Goal: Task Accomplishment & Management: Manage account settings

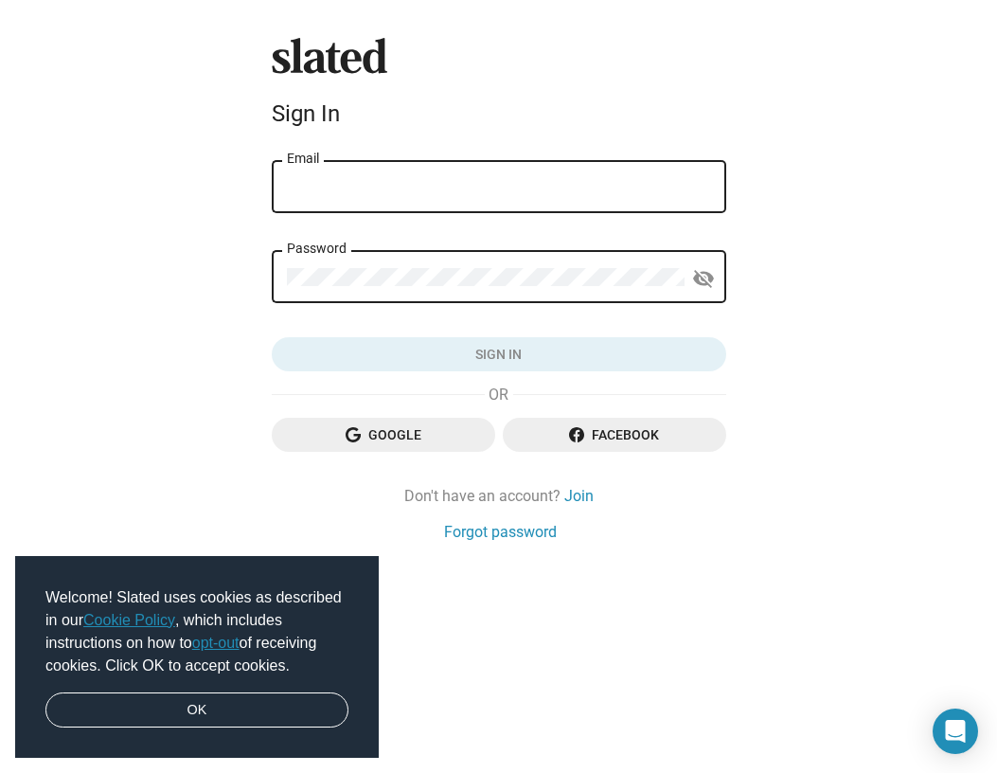
type input "abravenewsong@gmail.com"
click at [498, 354] on button "Sign in" at bounding box center [499, 354] width 455 height 34
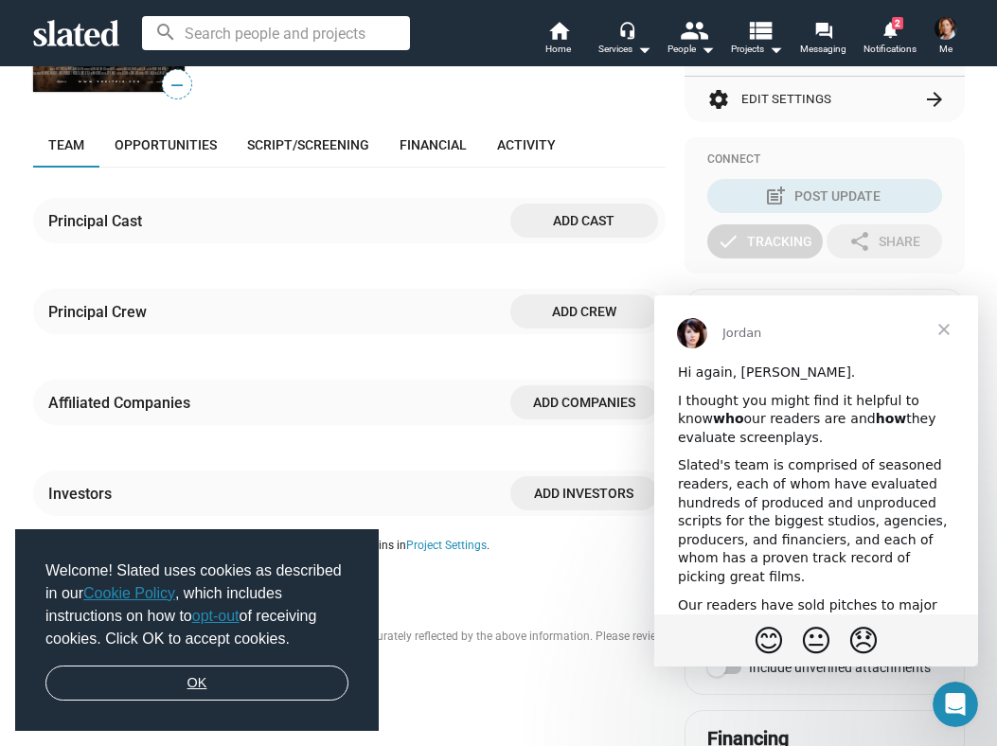
click at [236, 695] on link "OK" at bounding box center [196, 684] width 303 height 36
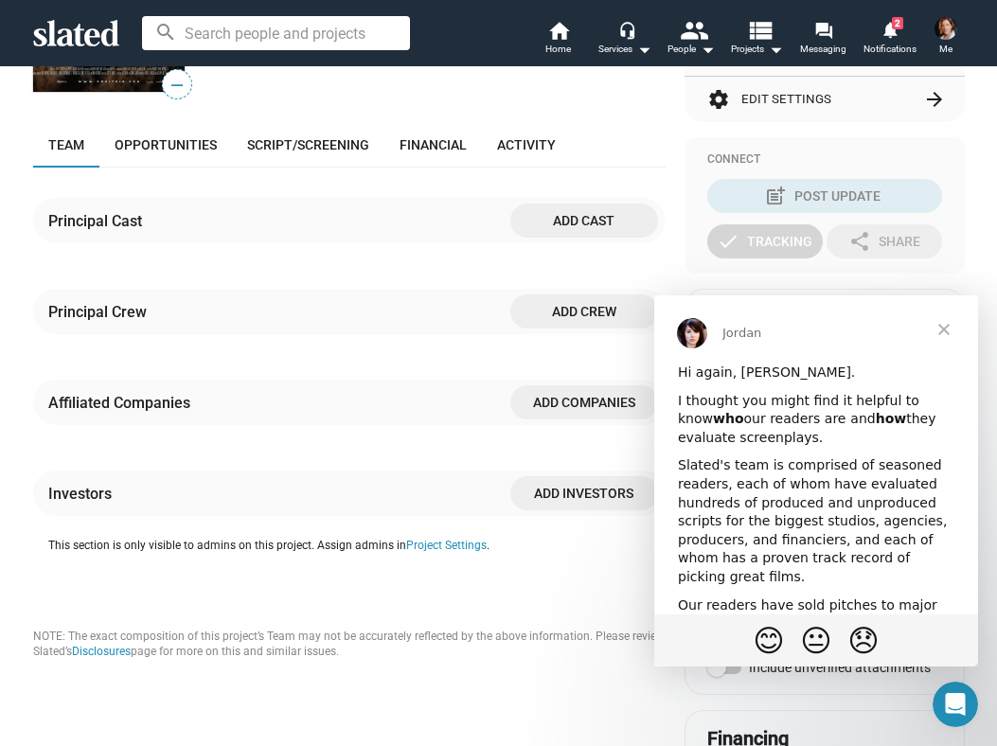
click at [946, 326] on span "Close" at bounding box center [944, 330] width 68 height 68
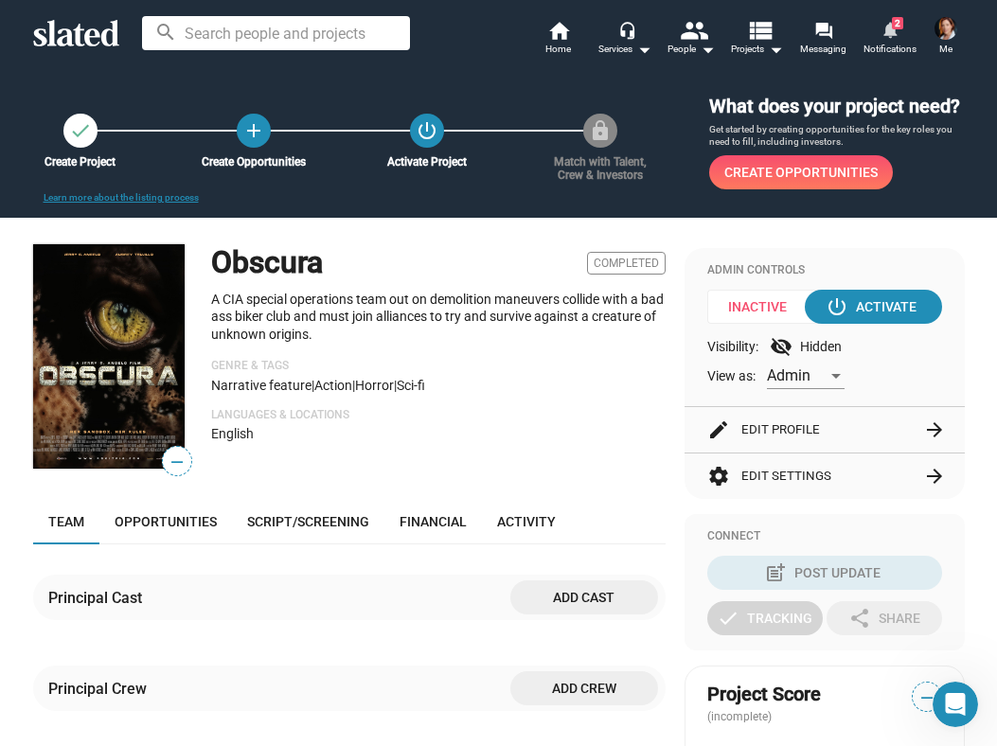
click at [893, 27] on span "2" at bounding box center [897, 23] width 11 height 12
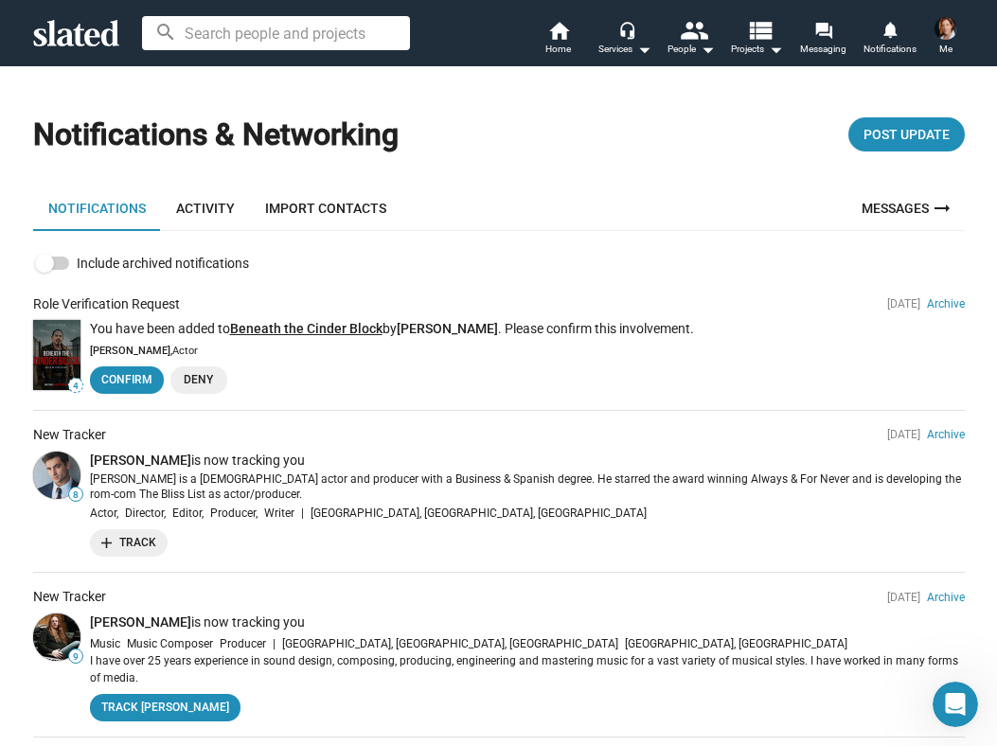
click at [320, 326] on link "Beneath the Cinder Block" at bounding box center [306, 328] width 153 height 15
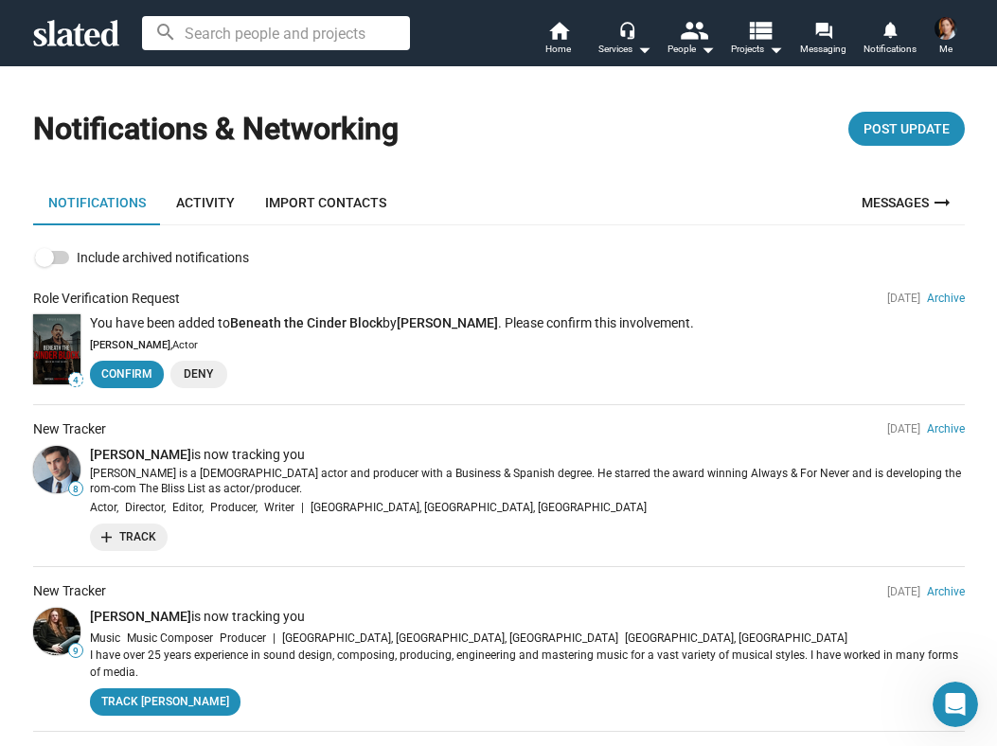
click at [334, 202] on link "Import Contacts" at bounding box center [326, 202] width 152 height 45
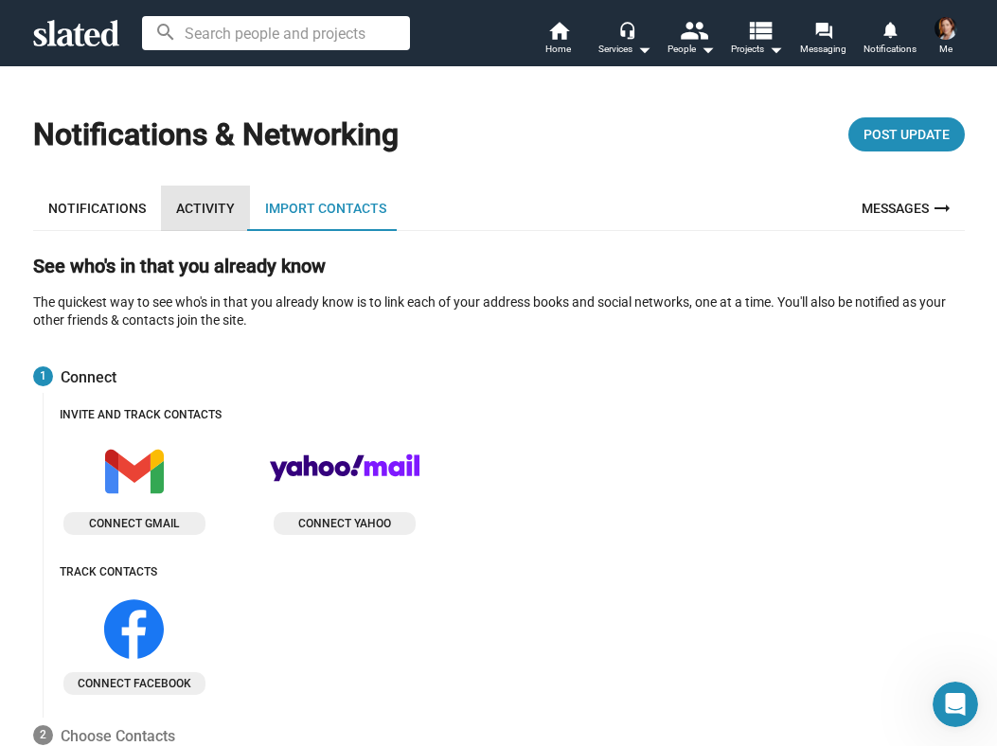
click at [209, 211] on link "Activity" at bounding box center [205, 208] width 89 height 45
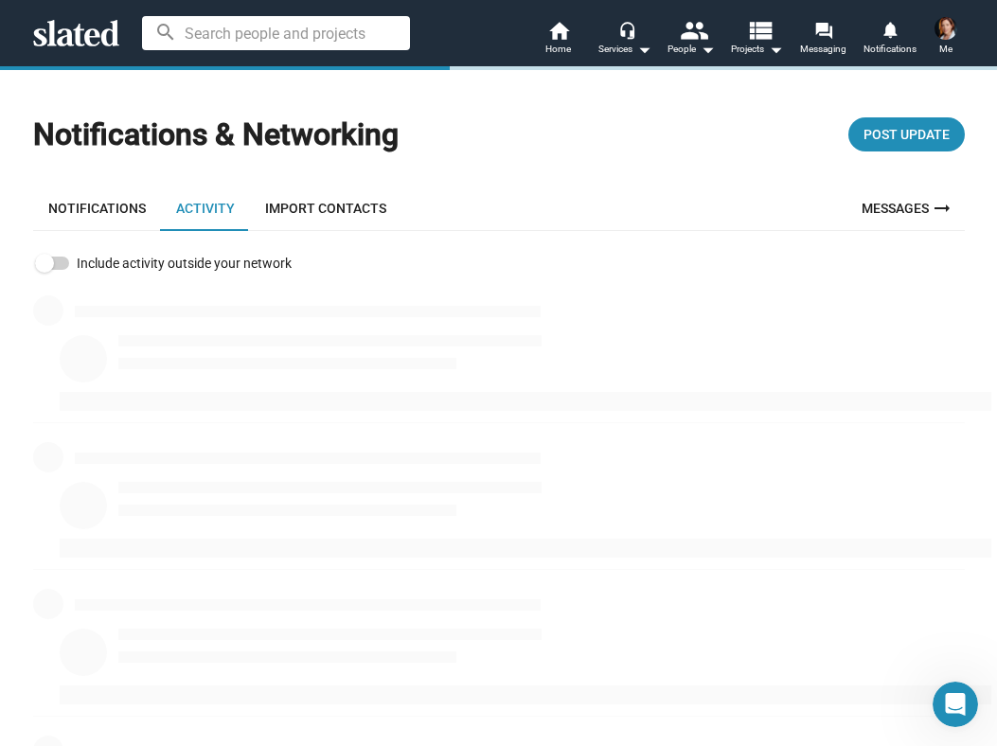
click at [81, 215] on link "Notifications" at bounding box center [97, 208] width 128 height 45
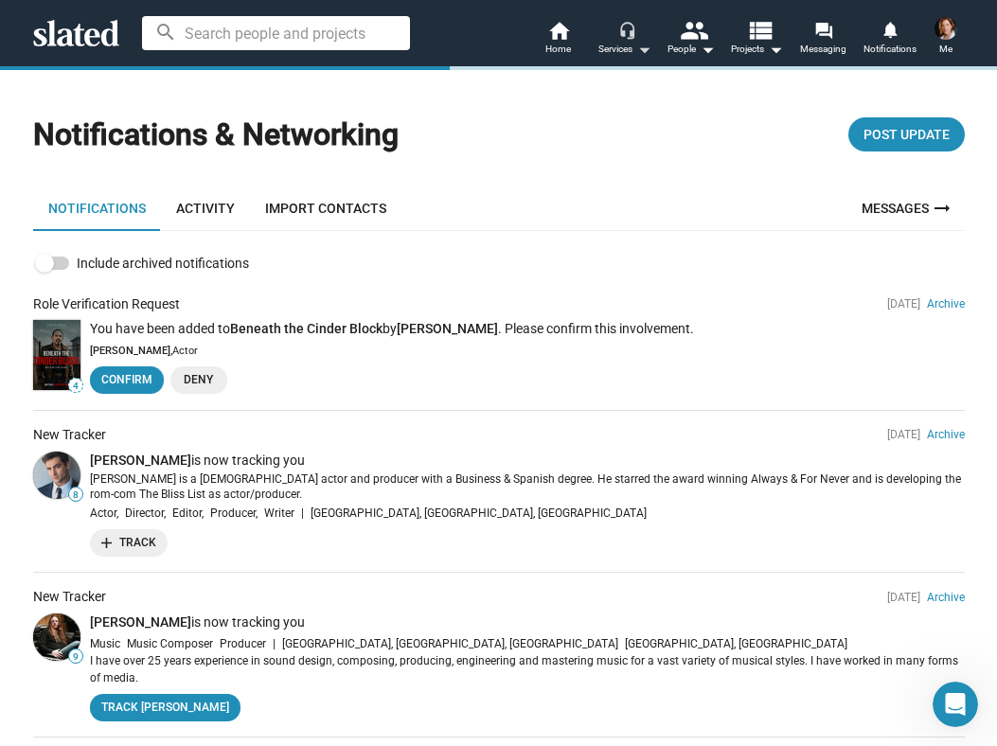
click at [644, 37] on button "headset_mic Services arrow_drop_down" at bounding box center [625, 40] width 66 height 42
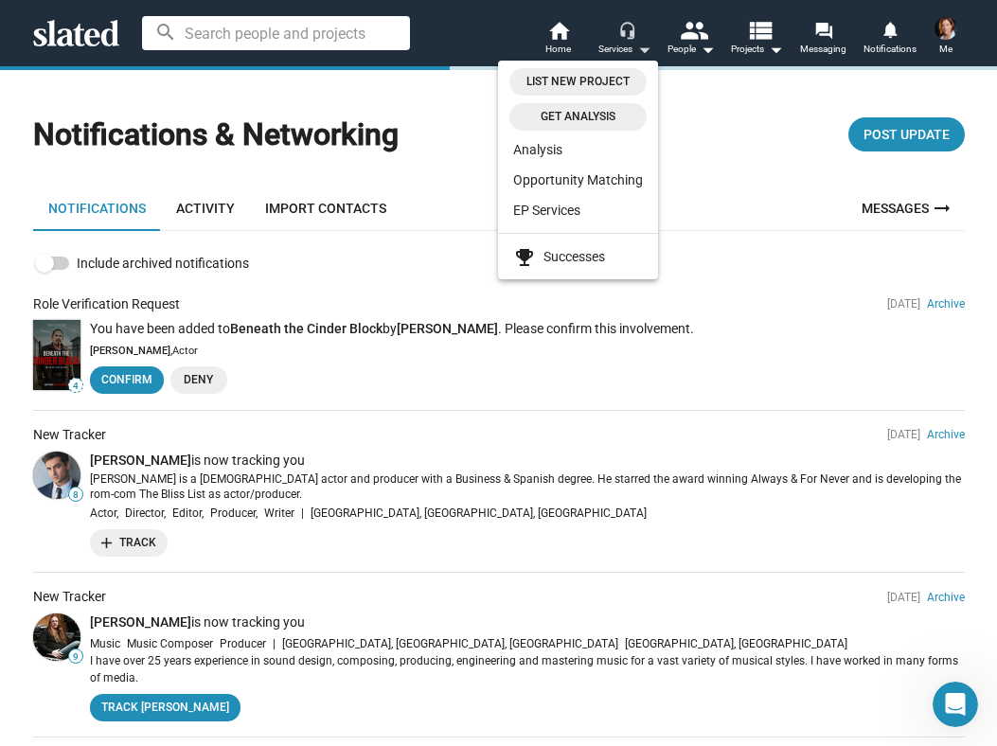
click at [644, 37] on div at bounding box center [498, 373] width 997 height 746
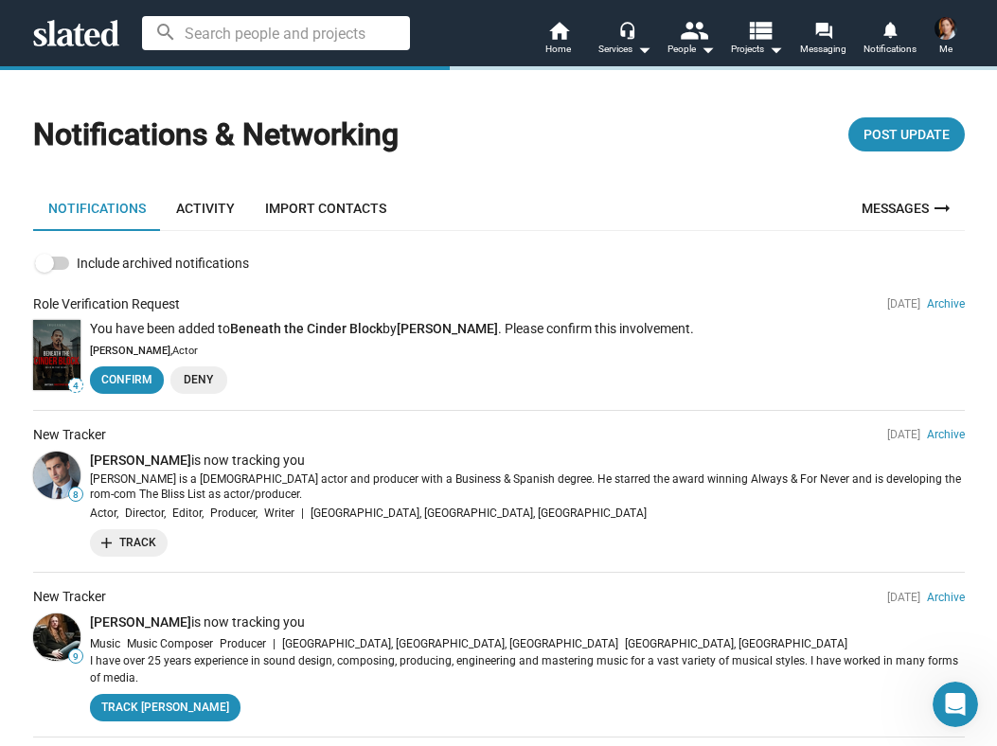
click at [117, 543] on span "add Track" at bounding box center [128, 543] width 55 height 20
click at [951, 27] on img at bounding box center [946, 28] width 23 height 23
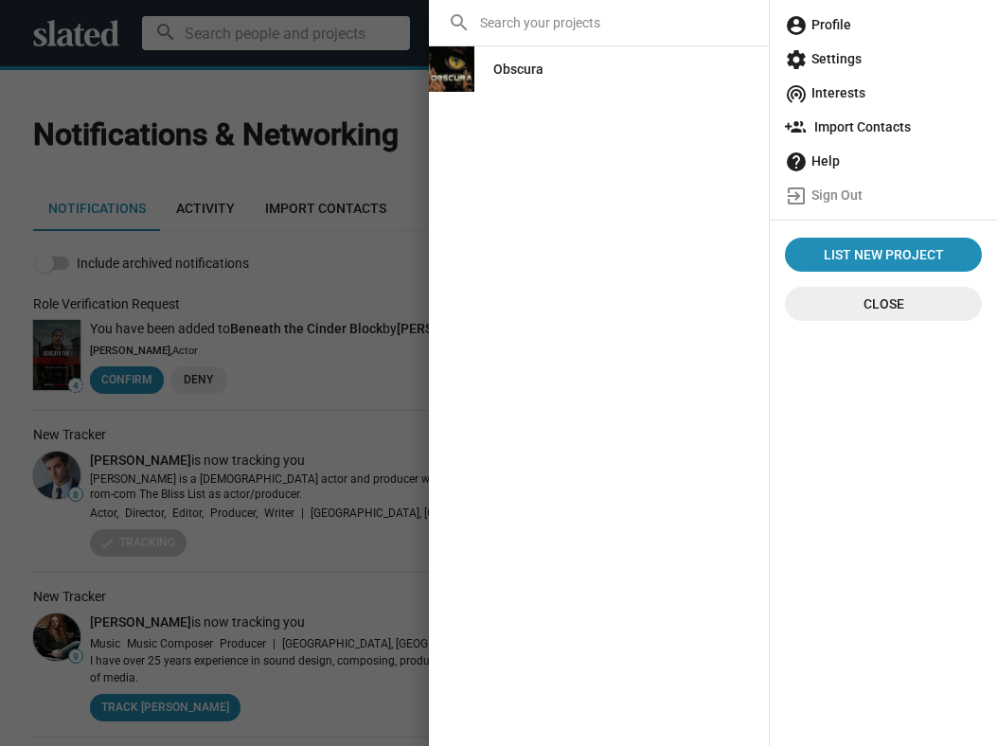
click at [950, 27] on span "account_circle Profile" at bounding box center [883, 25] width 197 height 34
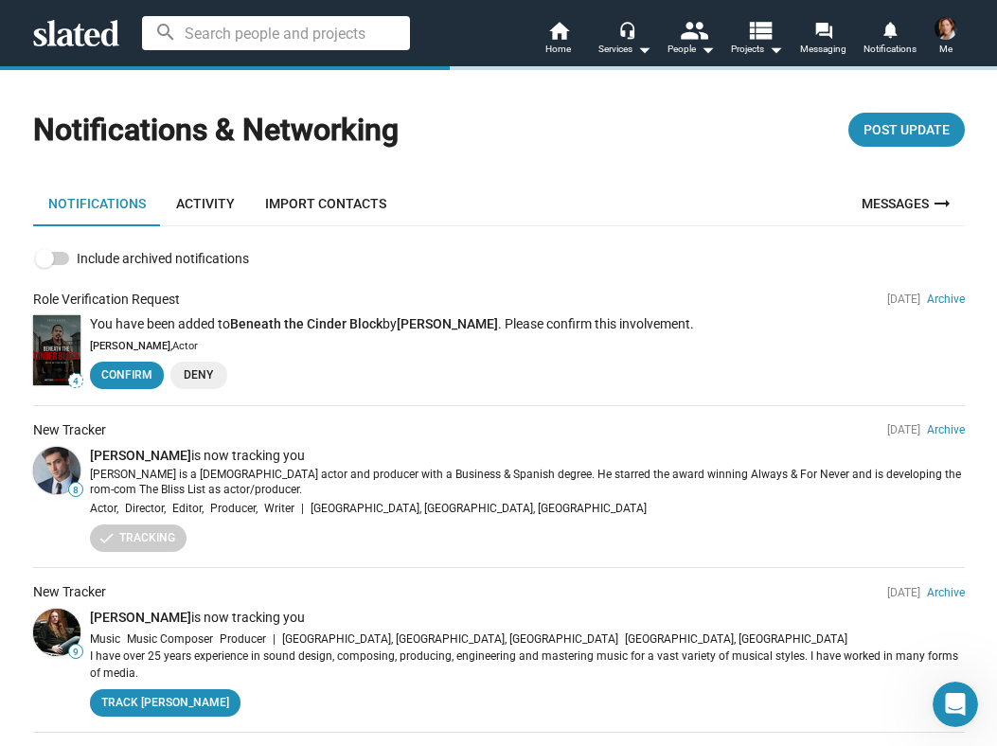
scroll to position [10, 0]
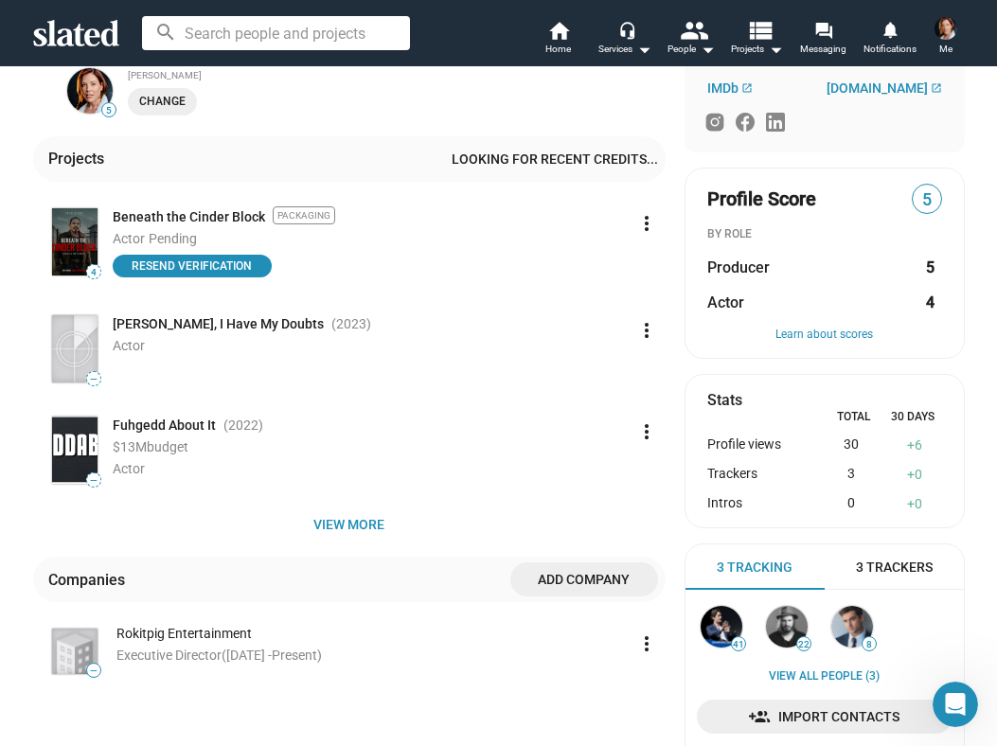
scroll to position [327, 0]
click at [369, 528] on span "View more" at bounding box center [349, 525] width 602 height 34
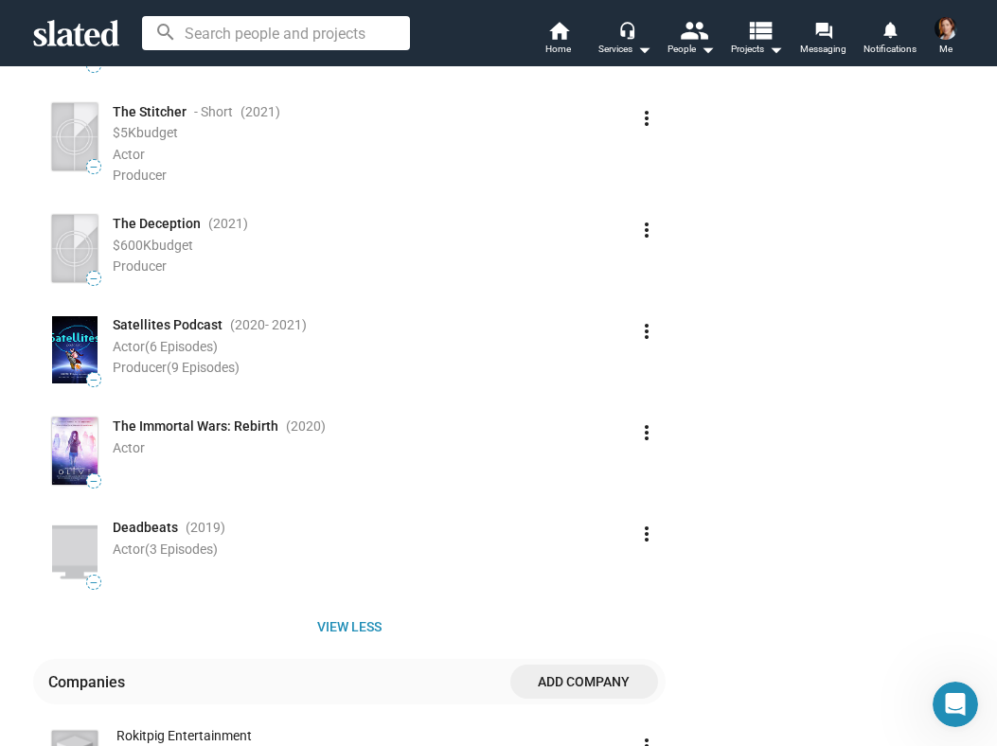
scroll to position [1045, 0]
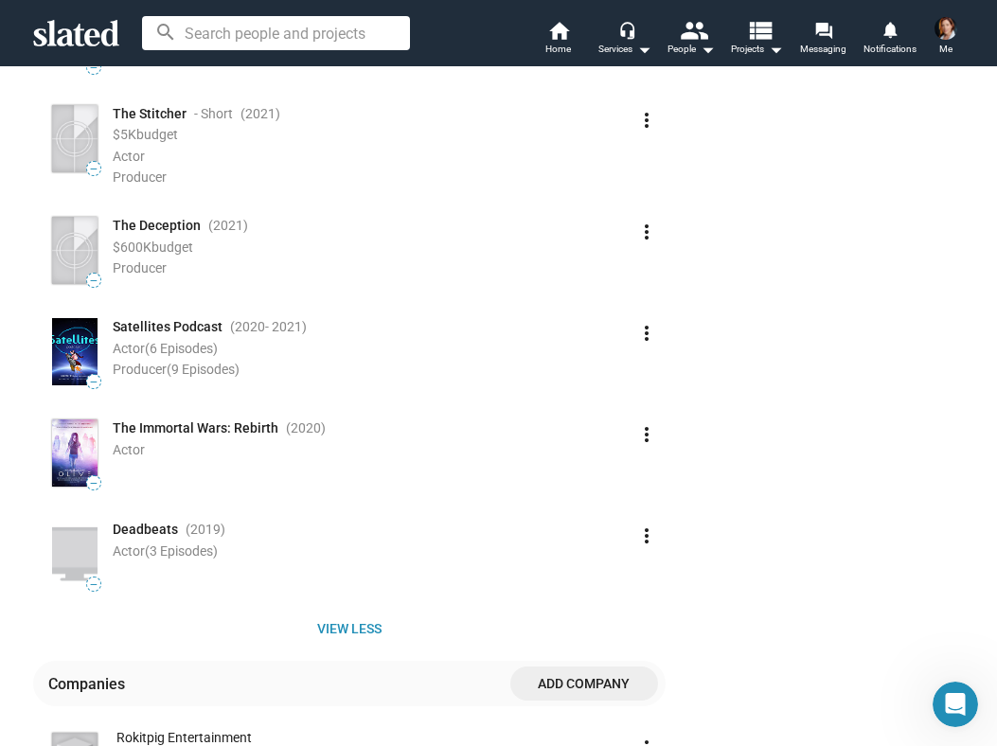
click at [87, 482] on span "—" at bounding box center [93, 483] width 13 height 10
click at [87, 480] on span "—" at bounding box center [93, 483] width 13 height 10
click at [642, 442] on mat-icon "more_vert" at bounding box center [647, 434] width 23 height 23
click at [602, 505] on button "Delete" at bounding box center [605, 504] width 106 height 30
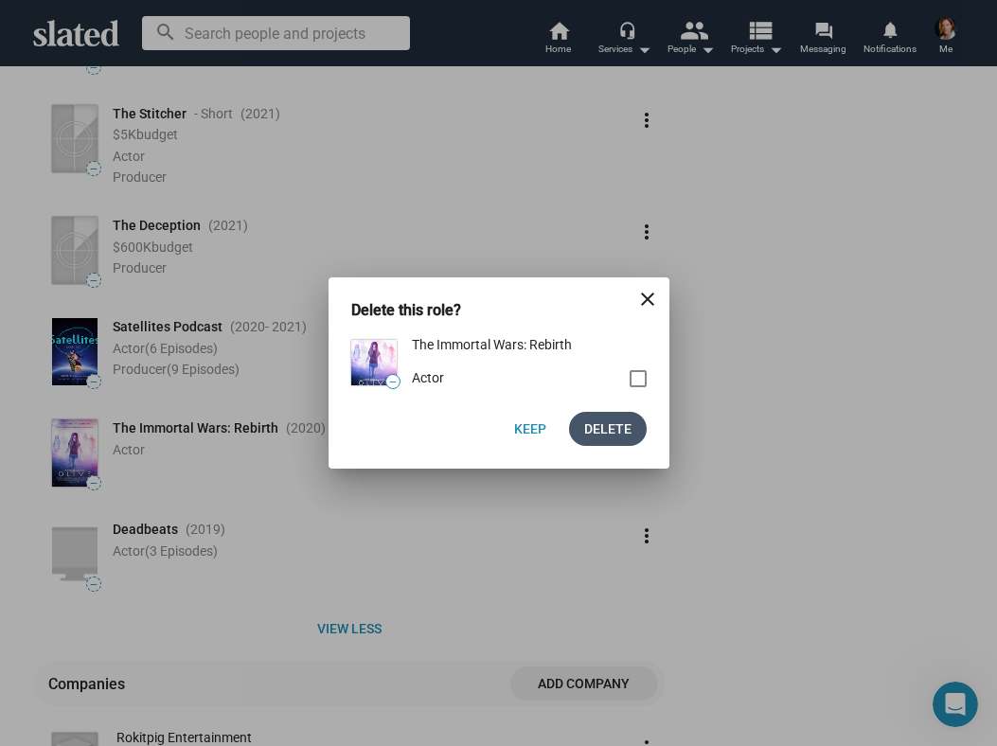
click at [604, 425] on span "Delete" at bounding box center [607, 429] width 47 height 34
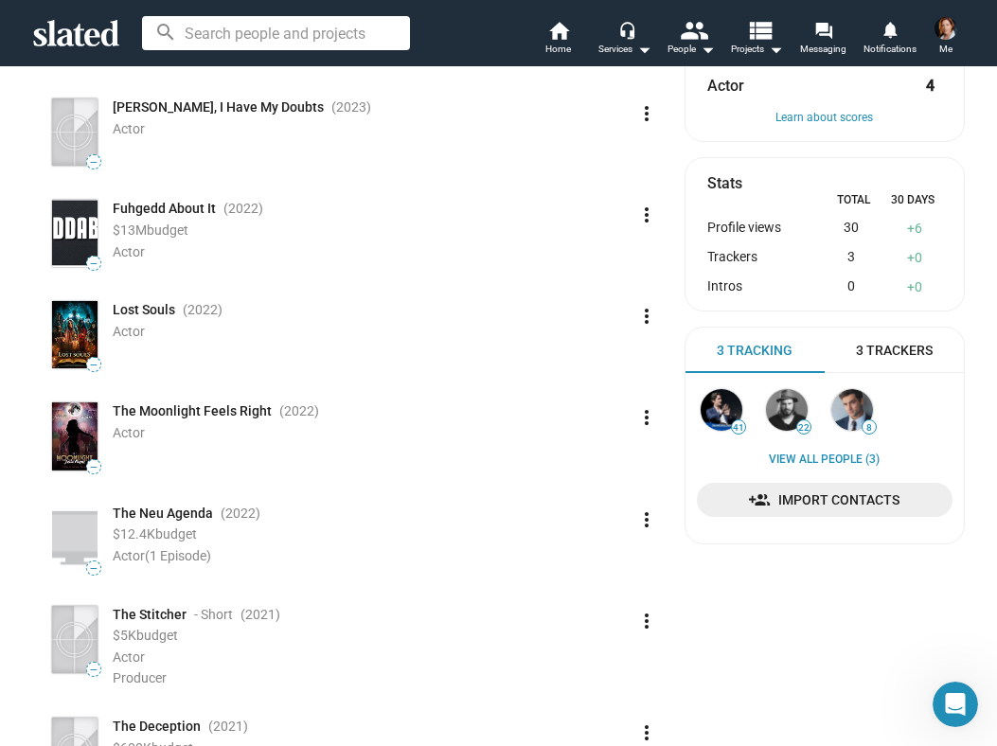
scroll to position [542, 0]
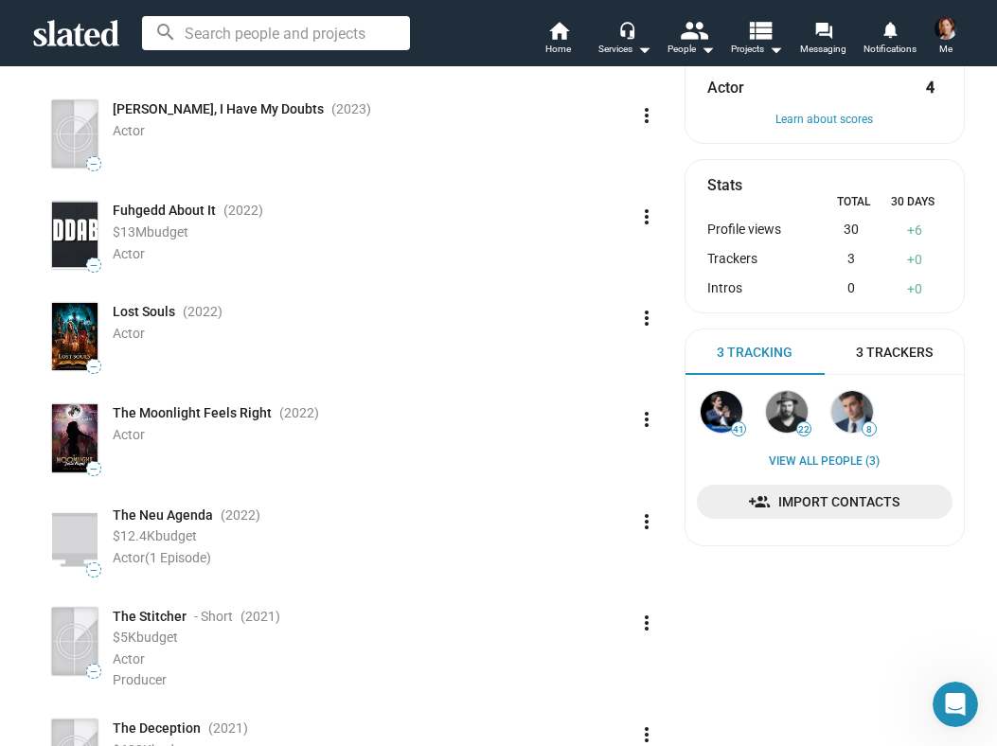
click at [641, 322] on mat-icon "more_vert" at bounding box center [647, 318] width 23 height 23
click at [604, 391] on button "Delete" at bounding box center [605, 389] width 106 height 30
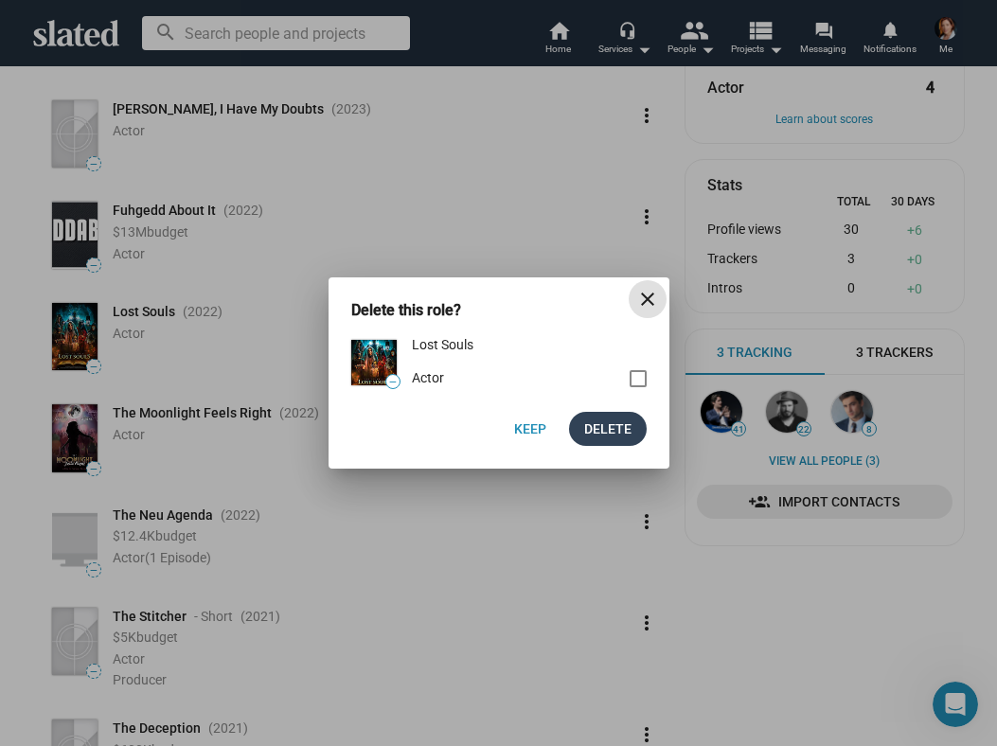
click at [613, 425] on span "Delete" at bounding box center [607, 429] width 47 height 34
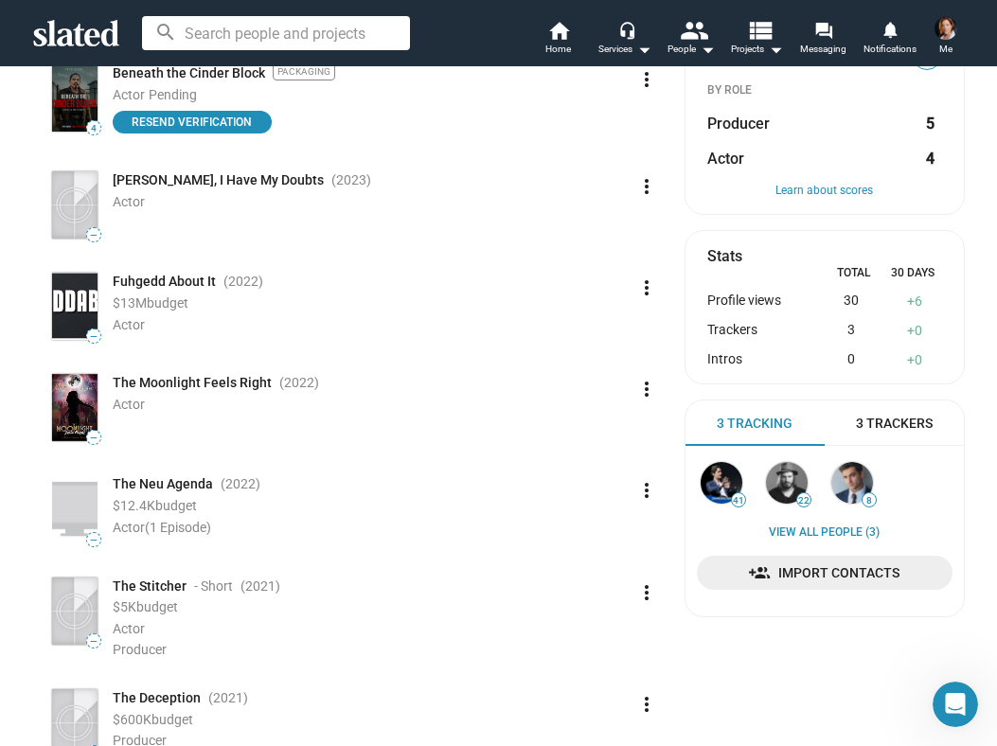
scroll to position [459, 0]
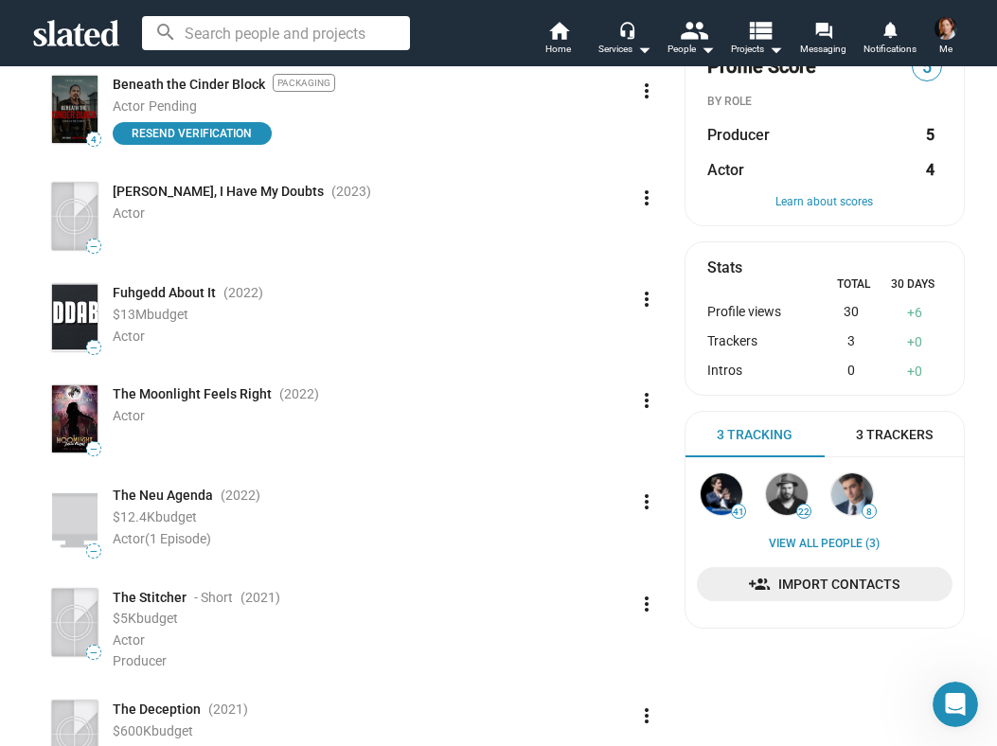
click at [745, 428] on span "3 Tracking" at bounding box center [755, 435] width 76 height 18
click at [888, 433] on span "3 Trackers" at bounding box center [894, 435] width 77 height 18
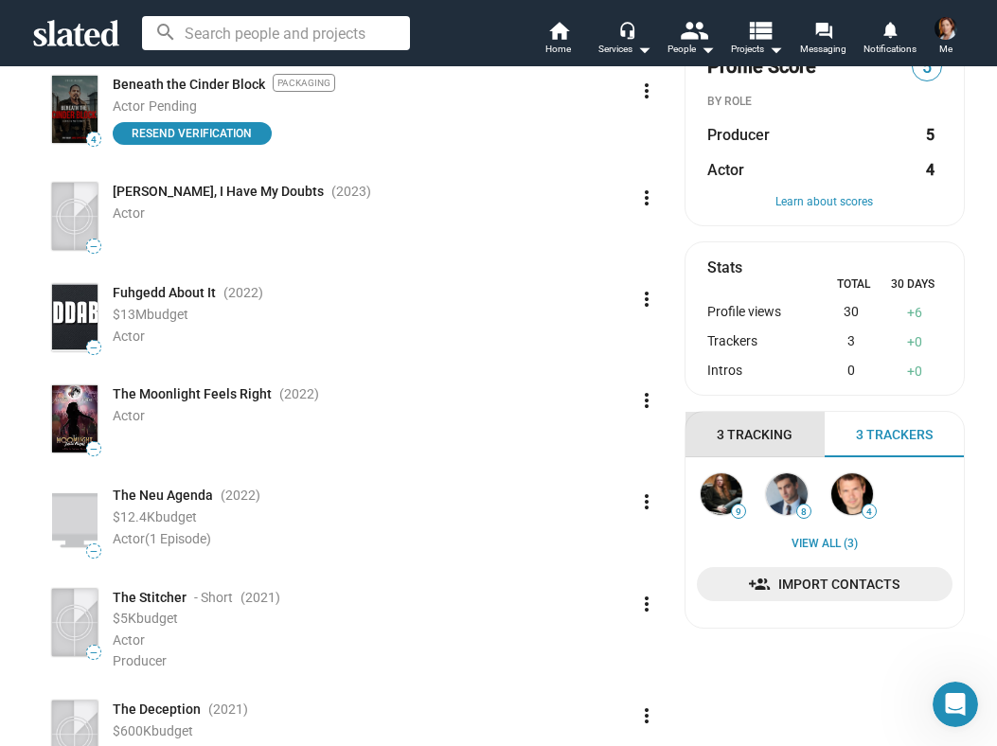
click at [769, 429] on span "3 Tracking" at bounding box center [755, 435] width 76 height 18
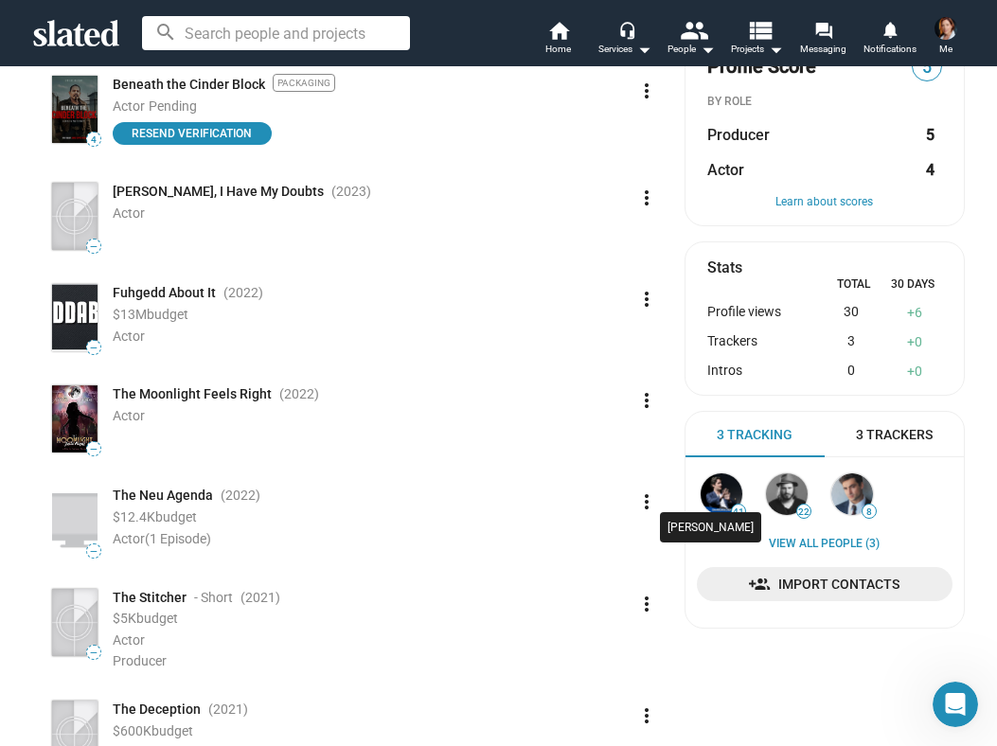
click at [716, 490] on img at bounding box center [722, 495] width 42 height 42
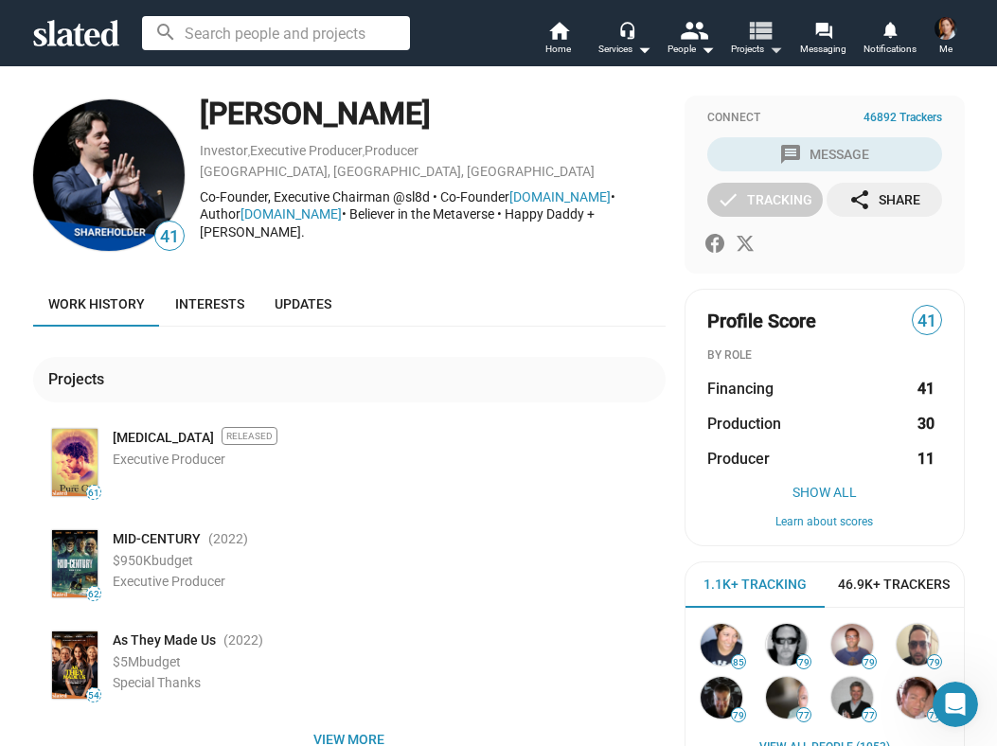
click at [752, 28] on mat-icon "view_list" at bounding box center [758, 29] width 27 height 27
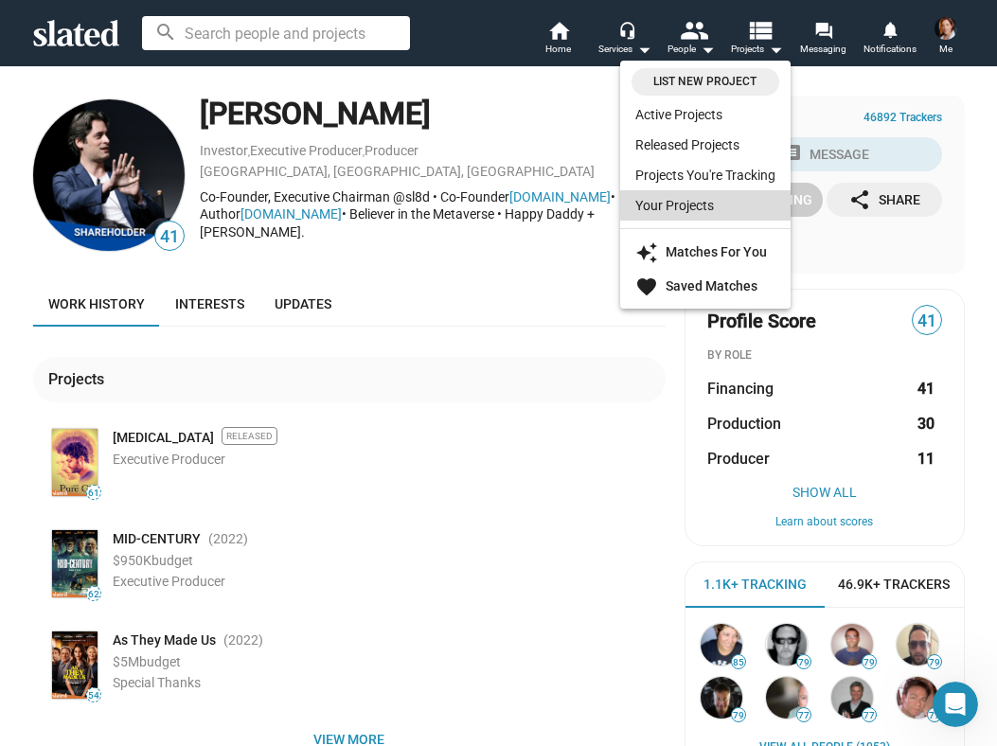
click at [703, 195] on link "Your Projects" at bounding box center [705, 205] width 171 height 30
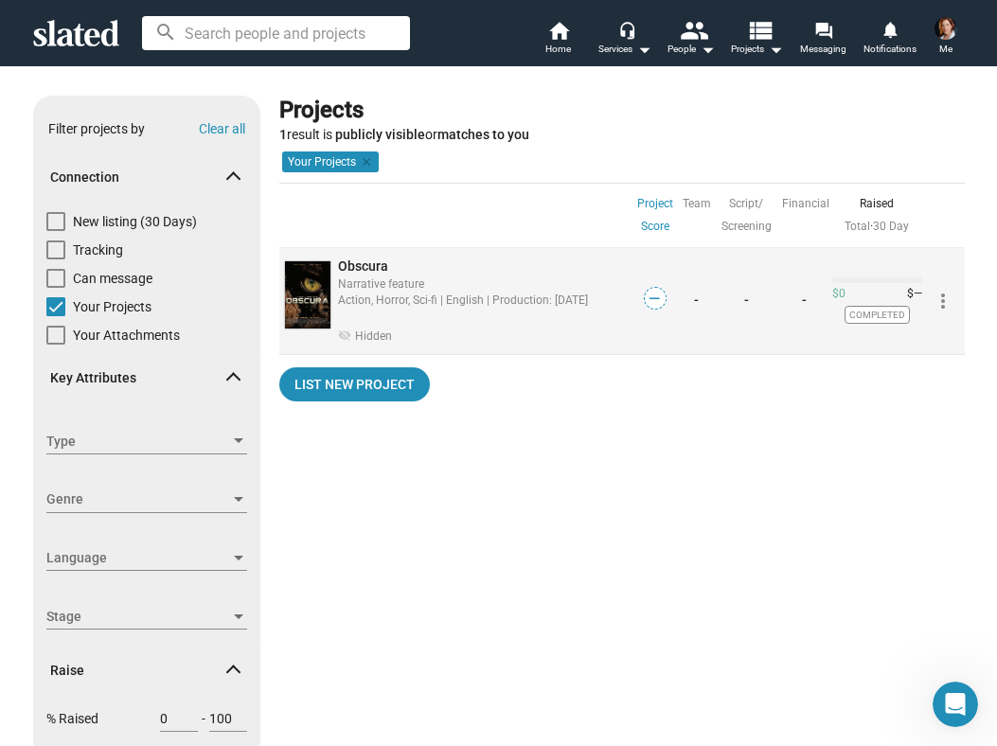
click at [588, 300] on div "Action, Horror, Sci-fi | English | Production: Jun, 2023" at bounding box center [484, 300] width 293 height 18
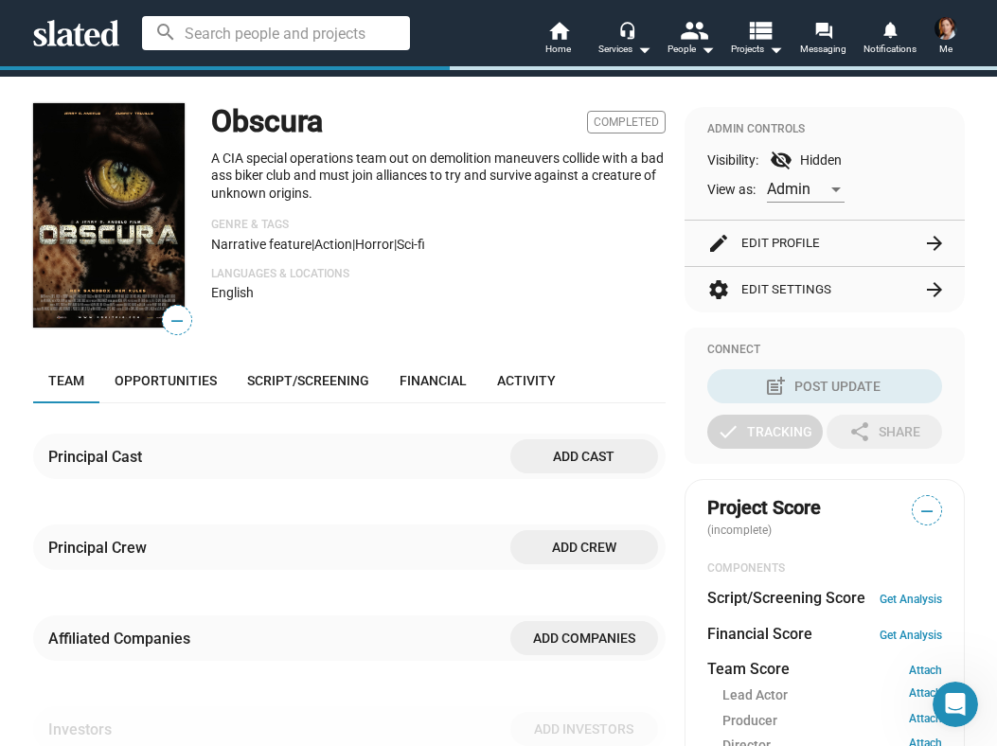
scroll to position [136, 0]
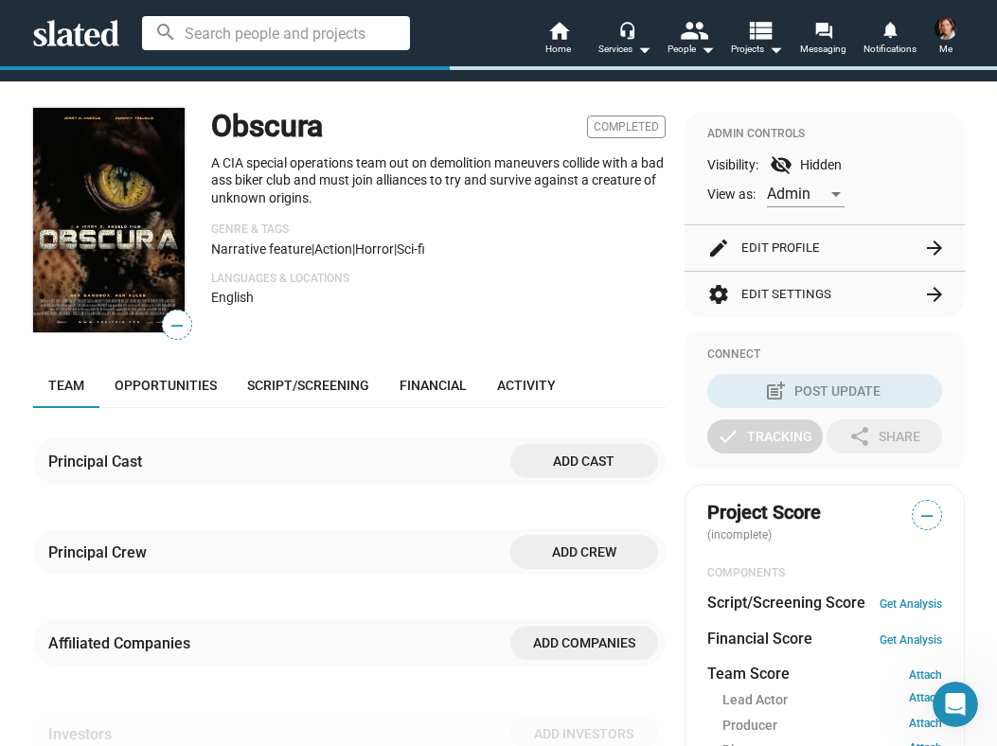
click at [785, 271] on button "edit Edit Profile arrow_forward" at bounding box center [825, 247] width 235 height 45
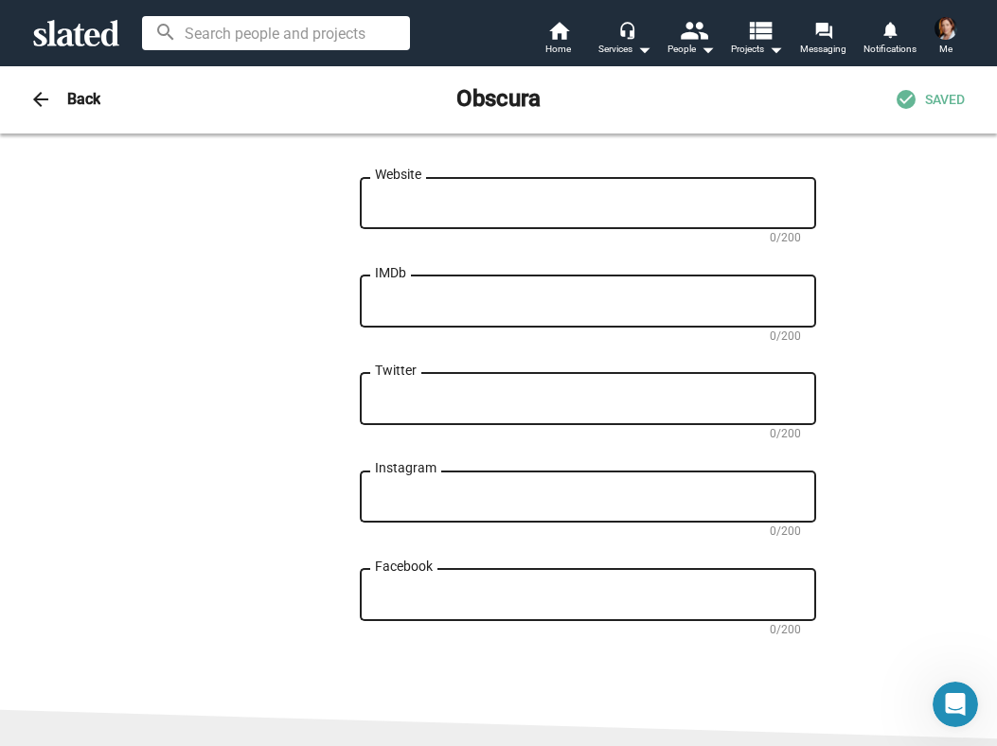
scroll to position [1347, 0]
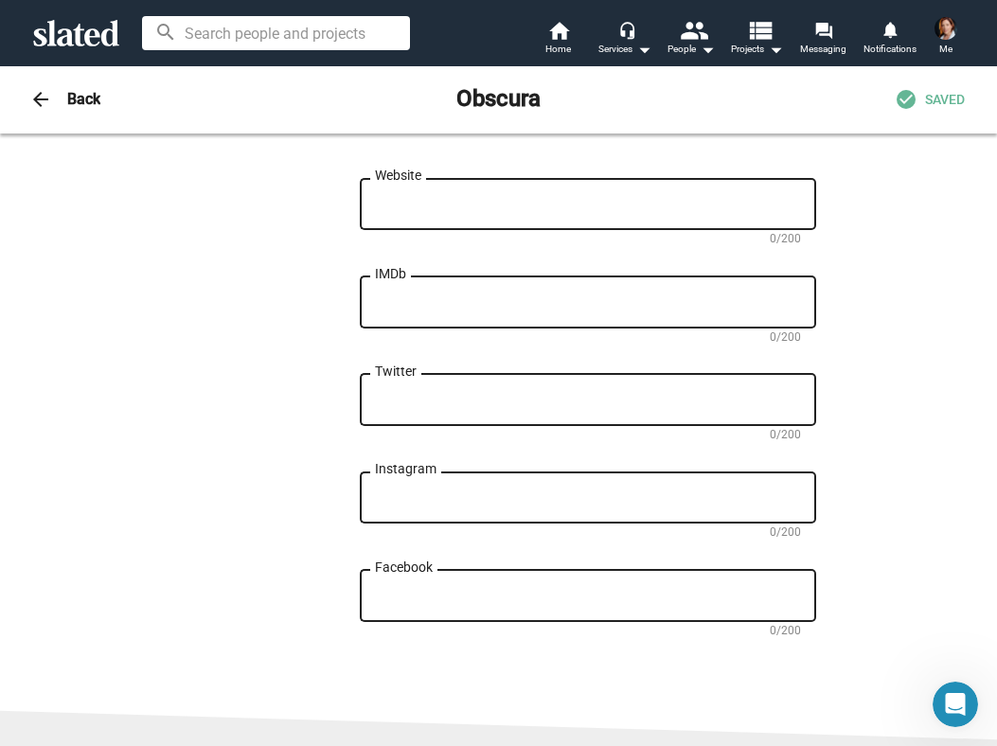
click at [396, 213] on textarea "Website" at bounding box center [588, 204] width 426 height 17
type textarea "www.rokitpig.com"
